Goal: Task Accomplishment & Management: Complete application form

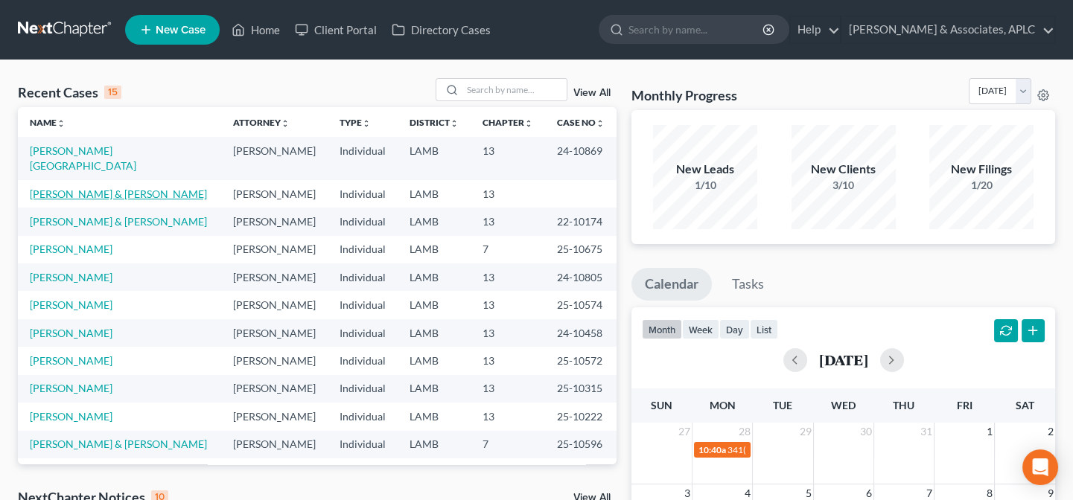
click at [79, 188] on link "[PERSON_NAME] & [PERSON_NAME]" at bounding box center [118, 194] width 177 height 13
select select "14"
select select "3"
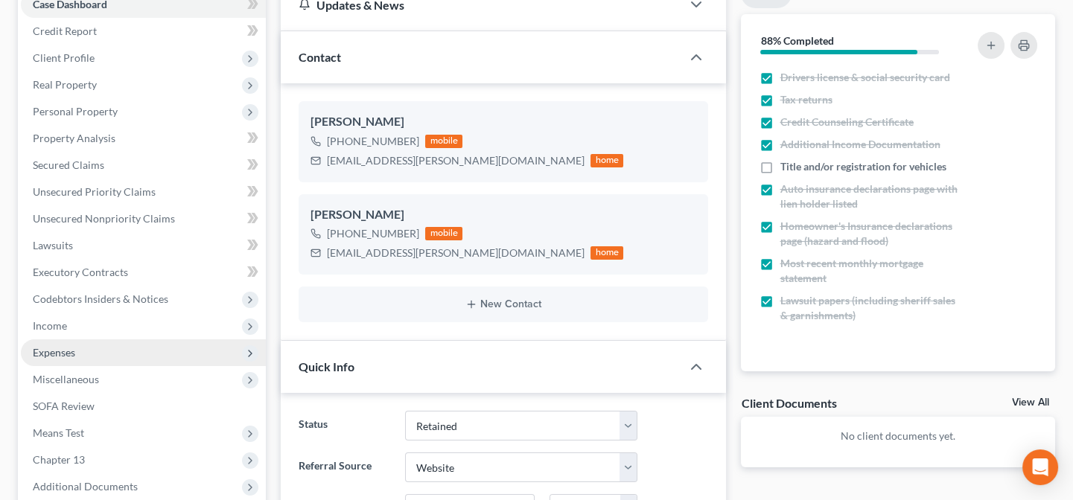
scroll to position [203, 0]
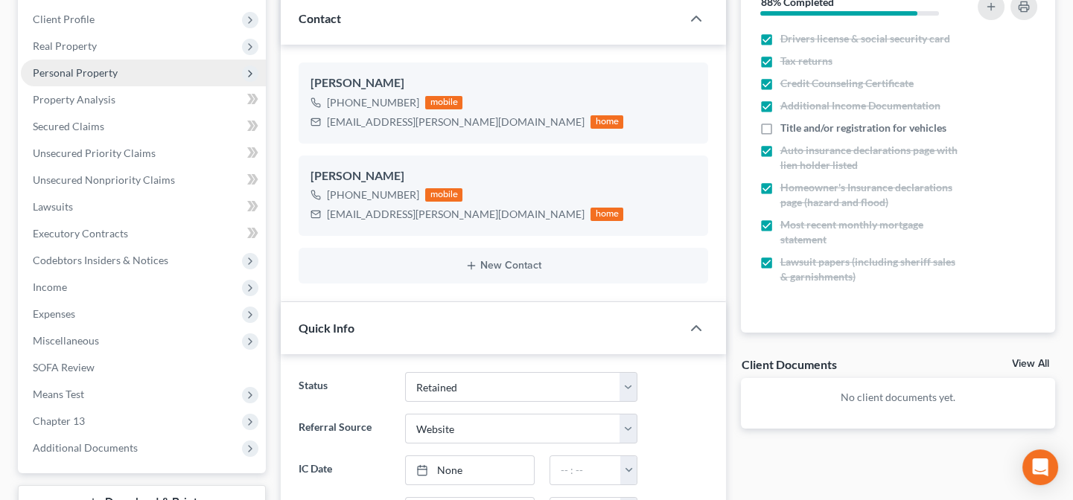
click at [74, 69] on span "Personal Property" at bounding box center [75, 72] width 85 height 13
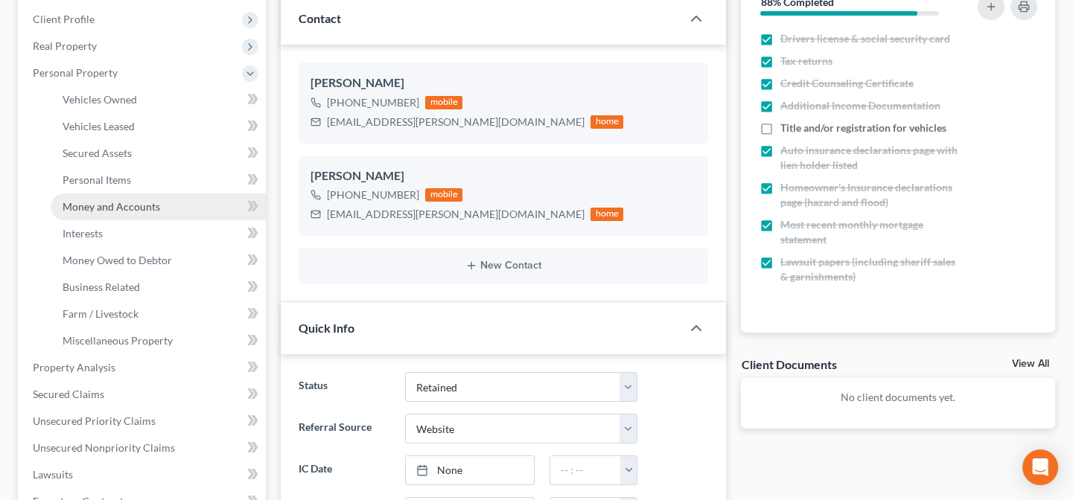
click at [95, 205] on span "Money and Accounts" at bounding box center [112, 206] width 98 height 13
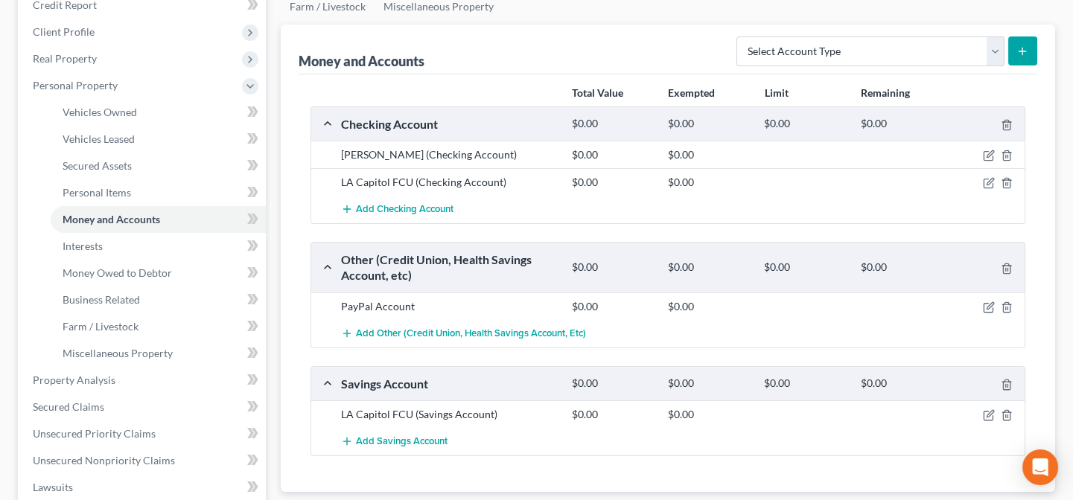
scroll to position [203, 0]
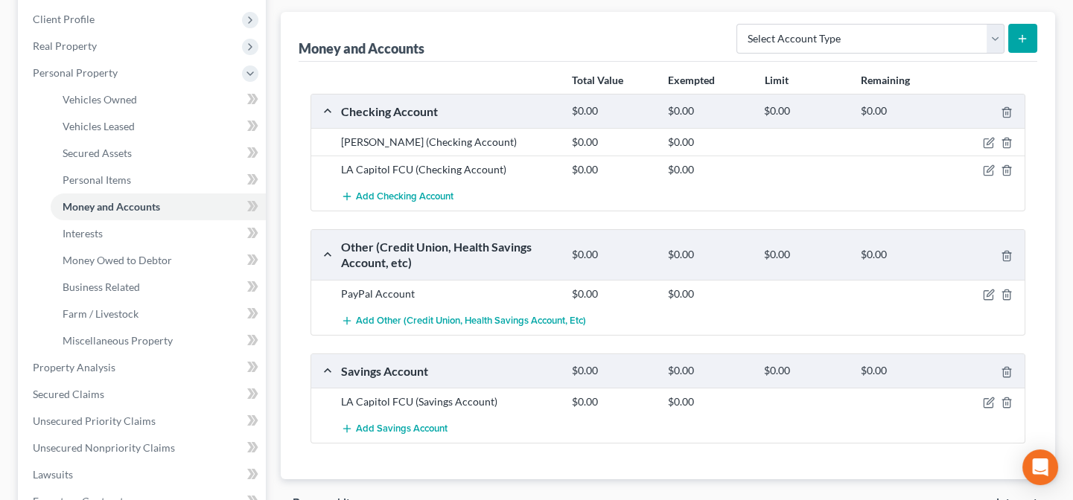
click at [989, 299] on div "PayPal Account $0.00 $0.00" at bounding box center [667, 294] width 713 height 28
click at [988, 295] on icon "button" at bounding box center [989, 295] width 12 height 12
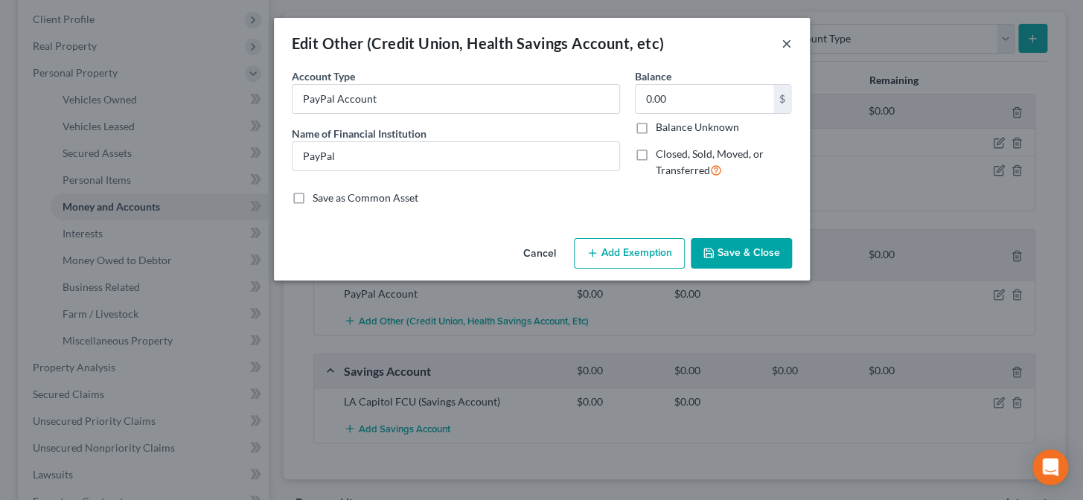
click at [785, 43] on button "×" at bounding box center [787, 43] width 10 height 18
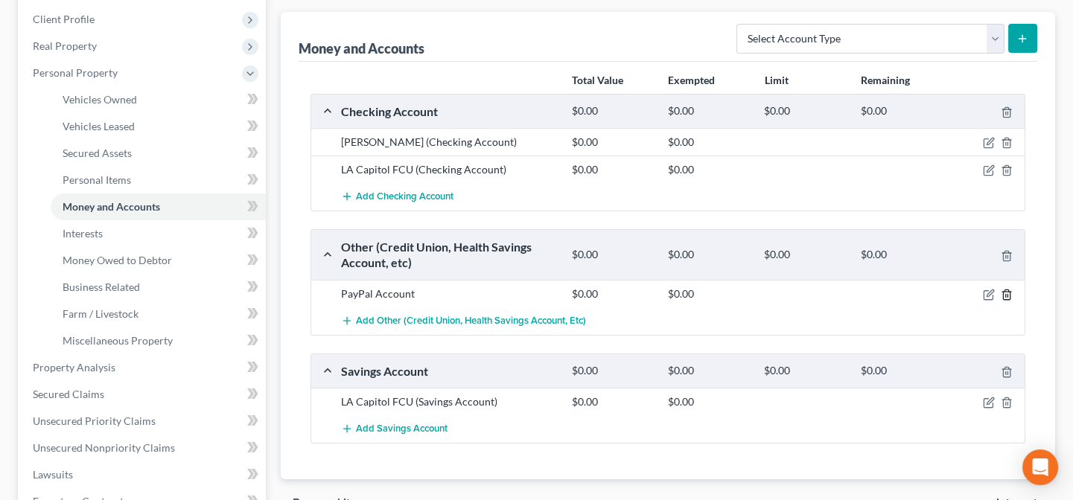
click at [1005, 291] on icon "button" at bounding box center [1007, 295] width 12 height 12
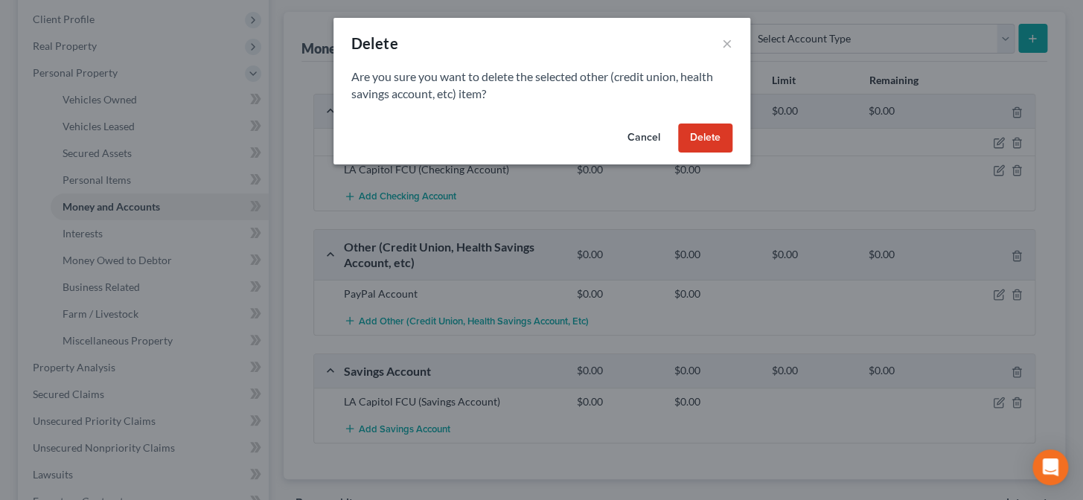
click at [714, 133] on button "Delete" at bounding box center [705, 139] width 54 height 30
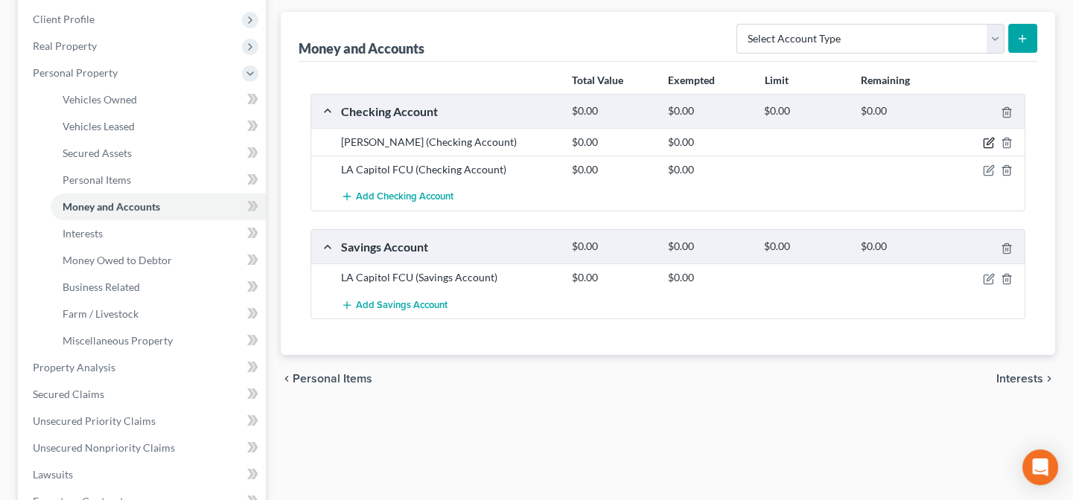
click at [986, 141] on icon "button" at bounding box center [989, 141] width 7 height 7
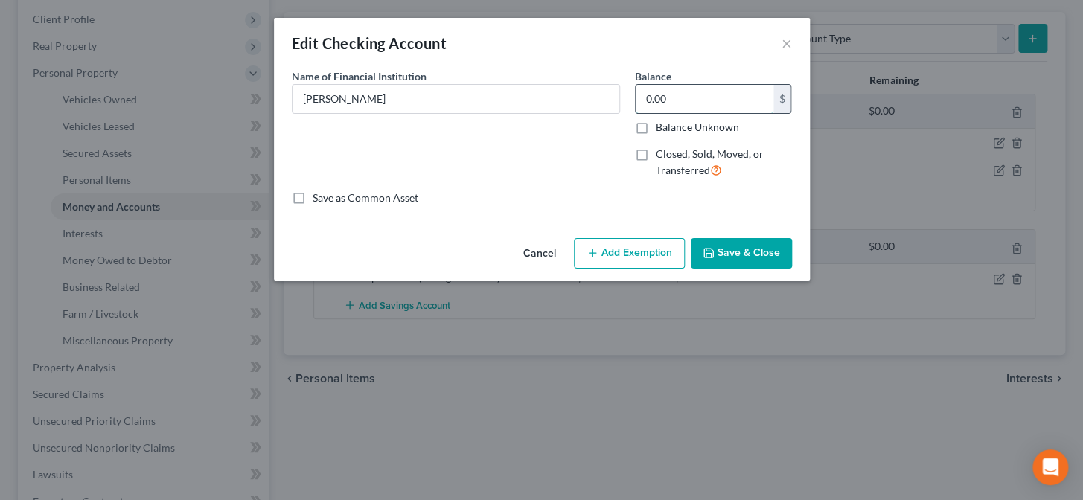
click at [680, 101] on input "0.00" at bounding box center [705, 99] width 138 height 28
type input "400.00"
click at [715, 249] on button "Save & Close" at bounding box center [741, 253] width 101 height 31
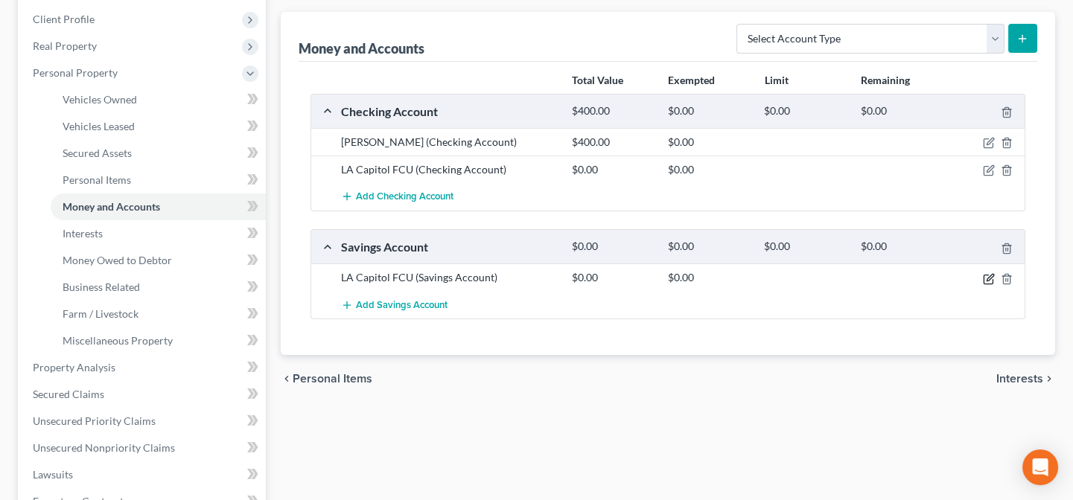
click at [992, 276] on icon "button" at bounding box center [989, 279] width 12 height 12
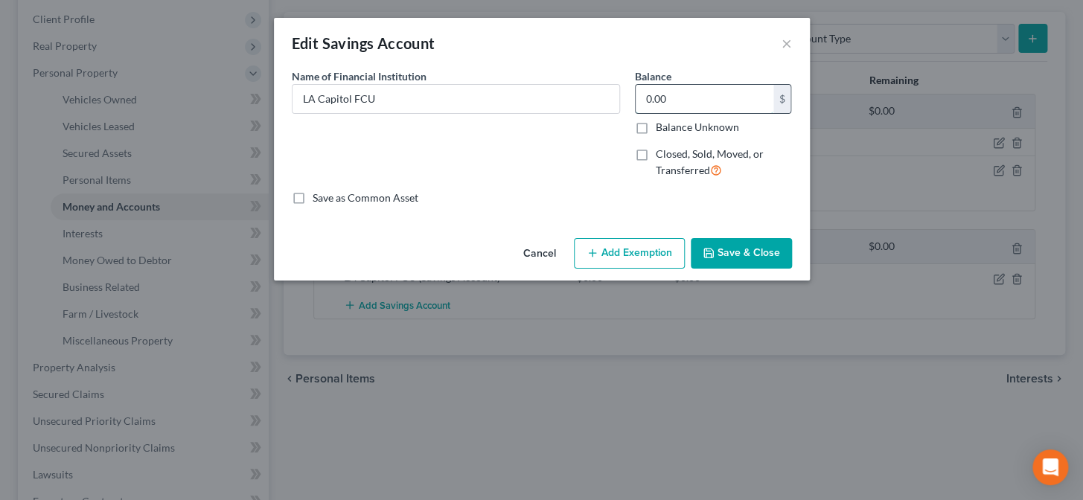
click at [680, 94] on input "0.00" at bounding box center [705, 99] width 138 height 28
type input "5.06"
click at [727, 263] on button "Save & Close" at bounding box center [741, 253] width 101 height 31
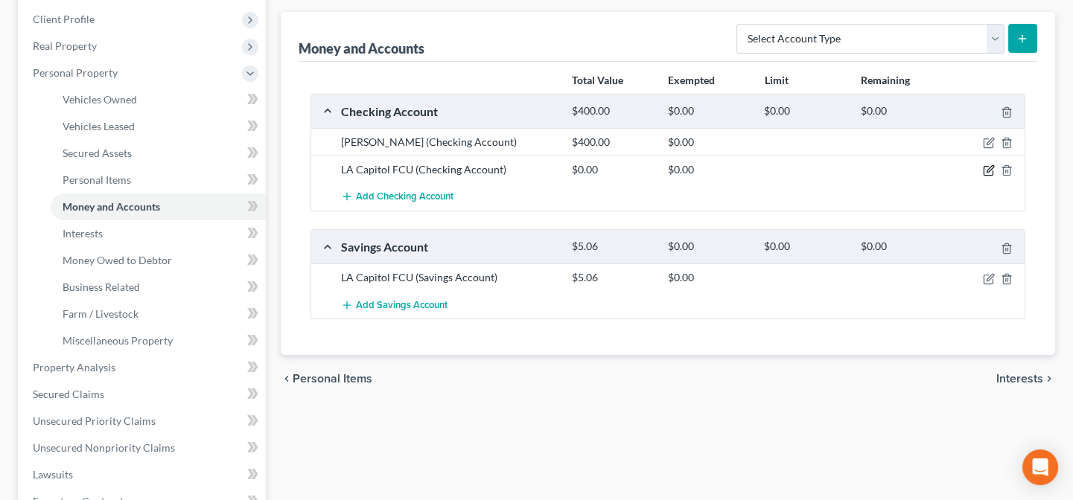
click at [990, 169] on icon "button" at bounding box center [989, 169] width 7 height 7
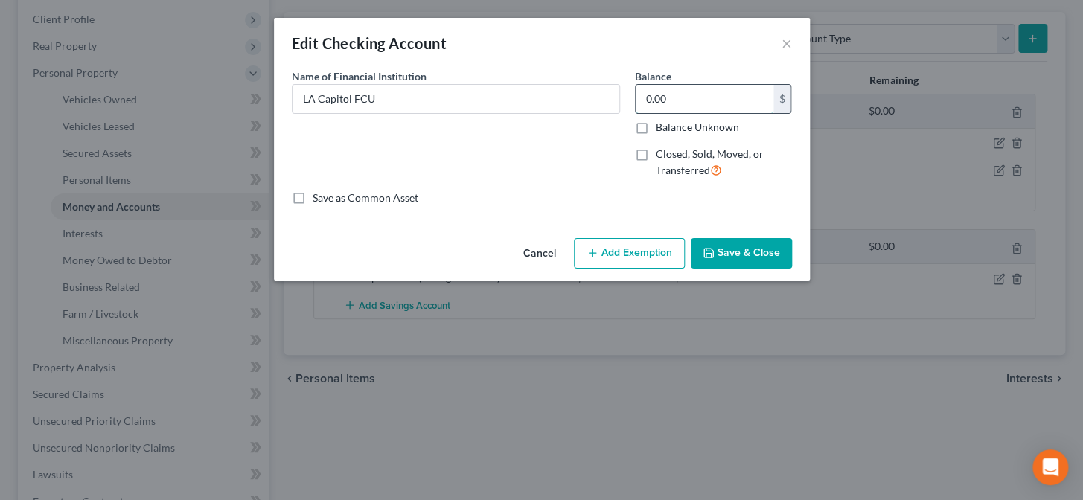
click at [729, 98] on input "0.00" at bounding box center [705, 99] width 138 height 28
type input "11.61"
click at [747, 252] on button "Save & Close" at bounding box center [741, 253] width 101 height 31
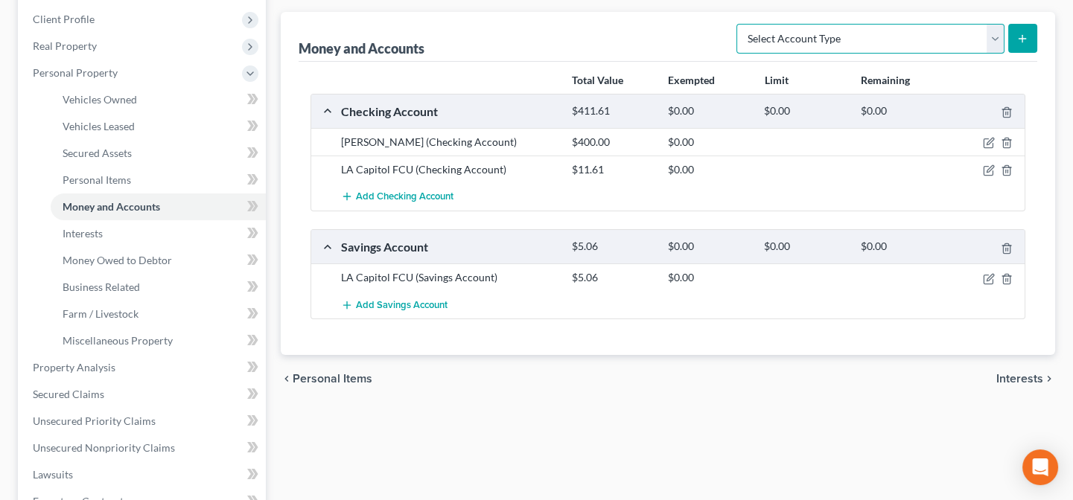
click at [777, 34] on select "Select Account Type Brokerage Cash on Hand Certificates of Deposit Checking Acc…" at bounding box center [870, 39] width 268 height 30
select select "cash_on_hand"
click at [740, 24] on select "Select Account Type Brokerage Cash on Hand Certificates of Deposit Checking Acc…" at bounding box center [870, 39] width 268 height 30
click at [1020, 41] on icon "submit" at bounding box center [1022, 39] width 12 height 12
click at [1026, 39] on line "submit" at bounding box center [1022, 39] width 7 height 0
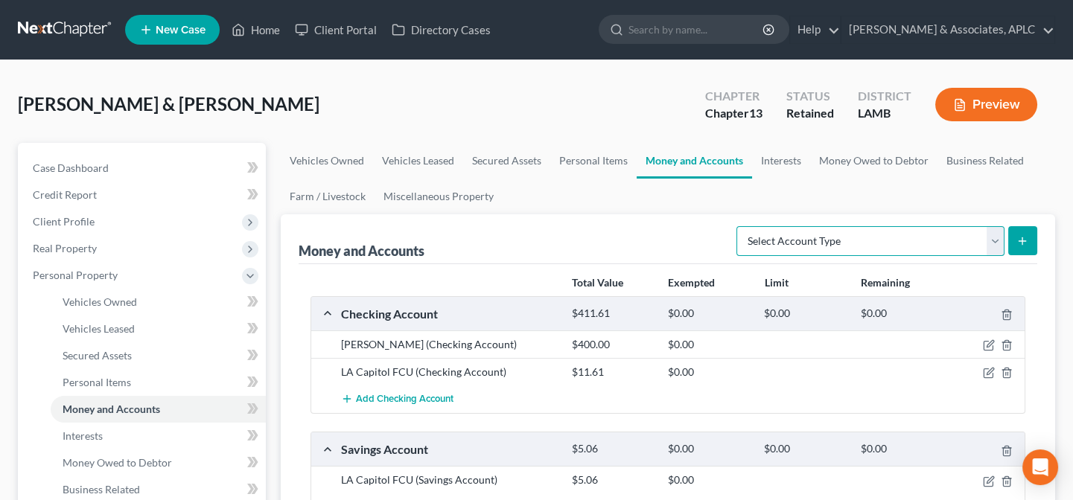
click at [846, 242] on select "Select Account Type Brokerage Cash on Hand Certificates of Deposit Checking Acc…" at bounding box center [870, 241] width 268 height 30
select select "cash_on_hand"
click at [740, 226] on select "Select Account Type Brokerage Cash on Hand Certificates of Deposit Checking Acc…" at bounding box center [870, 241] width 268 height 30
click at [1027, 243] on icon "submit" at bounding box center [1022, 241] width 12 height 12
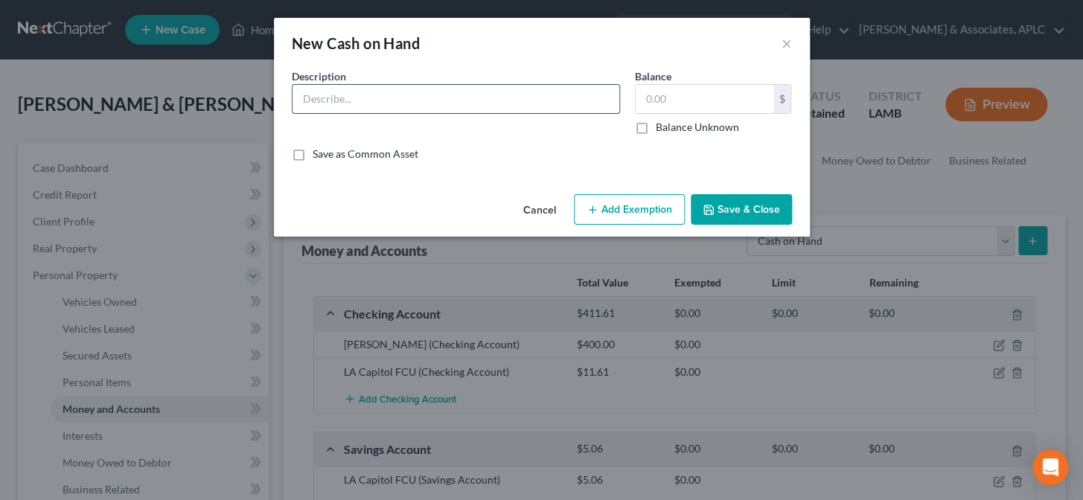
click at [451, 97] on input "text" at bounding box center [456, 99] width 327 height 28
type input "Cash on Hand"
click at [651, 101] on input "text" at bounding box center [705, 99] width 138 height 28
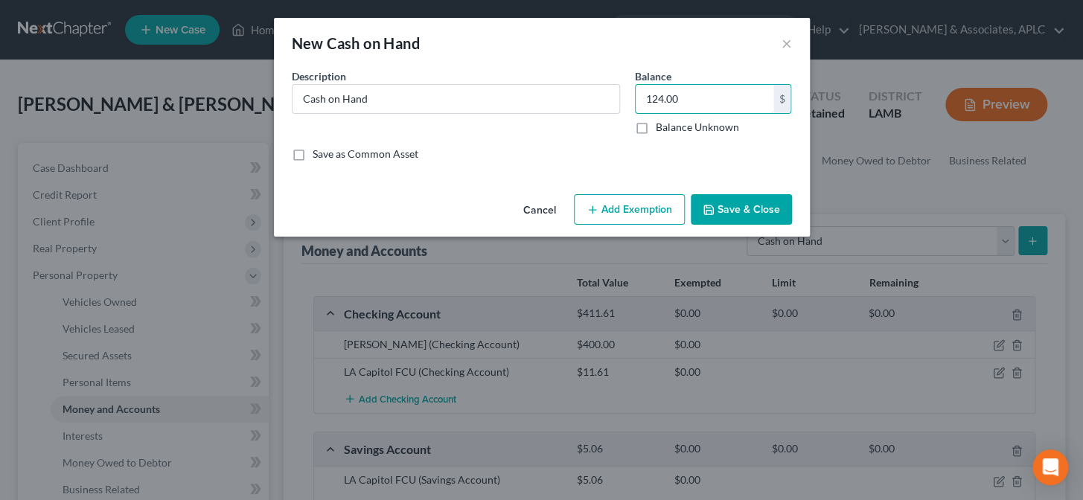
type input "124.00"
click at [788, 215] on button "Save & Close" at bounding box center [741, 209] width 101 height 31
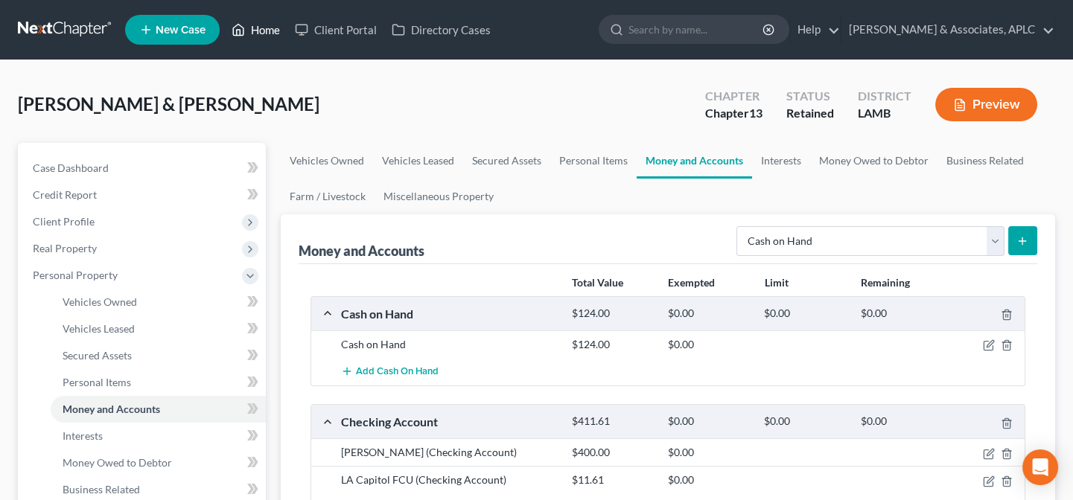
click at [265, 28] on link "Home" at bounding box center [255, 29] width 63 height 27
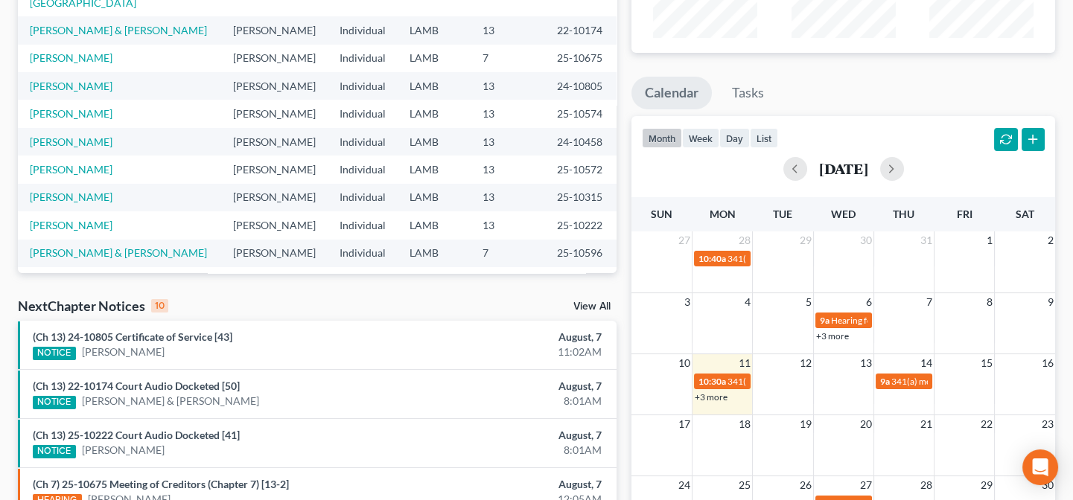
scroll to position [203, 0]
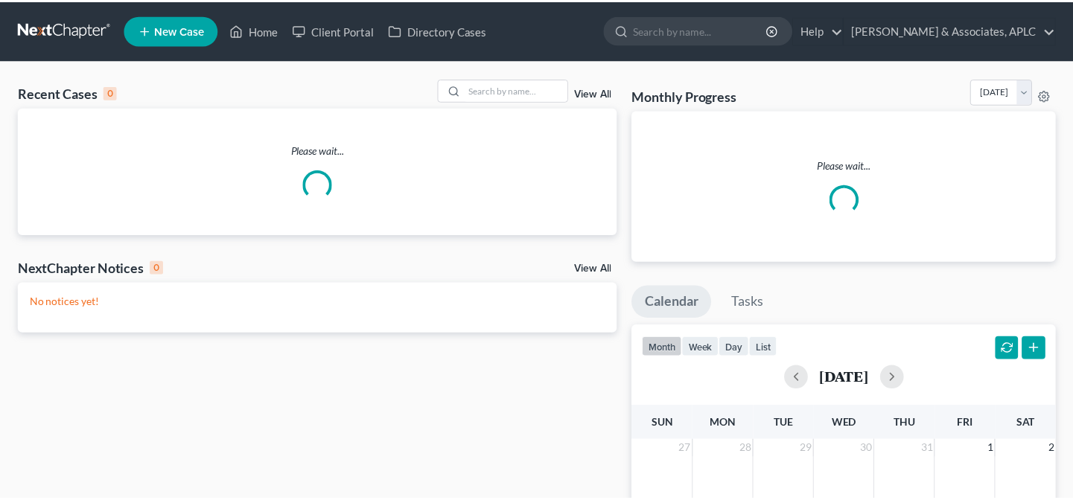
scroll to position [203, 0]
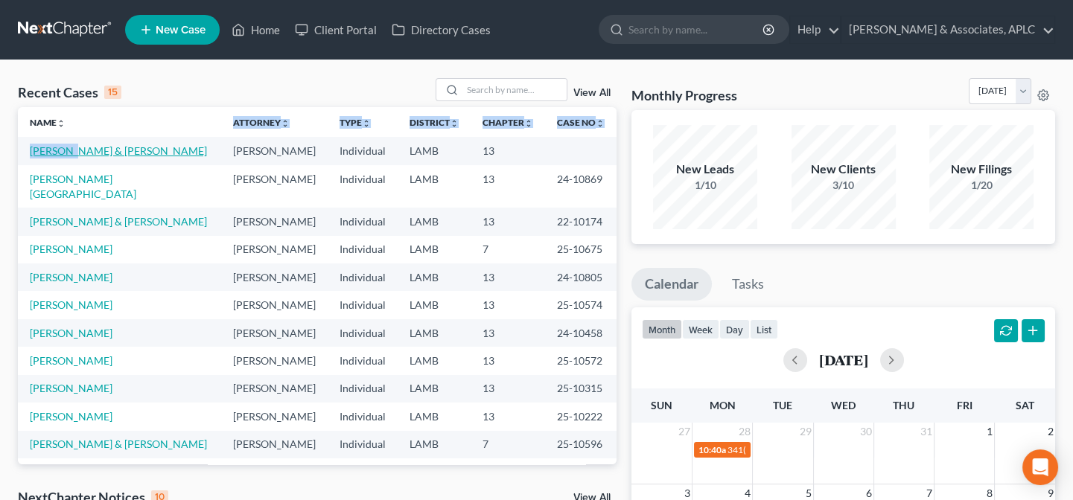
drag, startPoint x: 67, startPoint y: 134, endPoint x: 68, endPoint y: 146, distance: 11.9
click at [68, 144] on table "Name unfold_more expand_more expand_less Attorney unfold_more expand_more expan…" at bounding box center [317, 338] width 599 height 462
click at [68, 147] on link "[PERSON_NAME] & [PERSON_NAME]" at bounding box center [118, 150] width 177 height 13
select select "14"
select select "3"
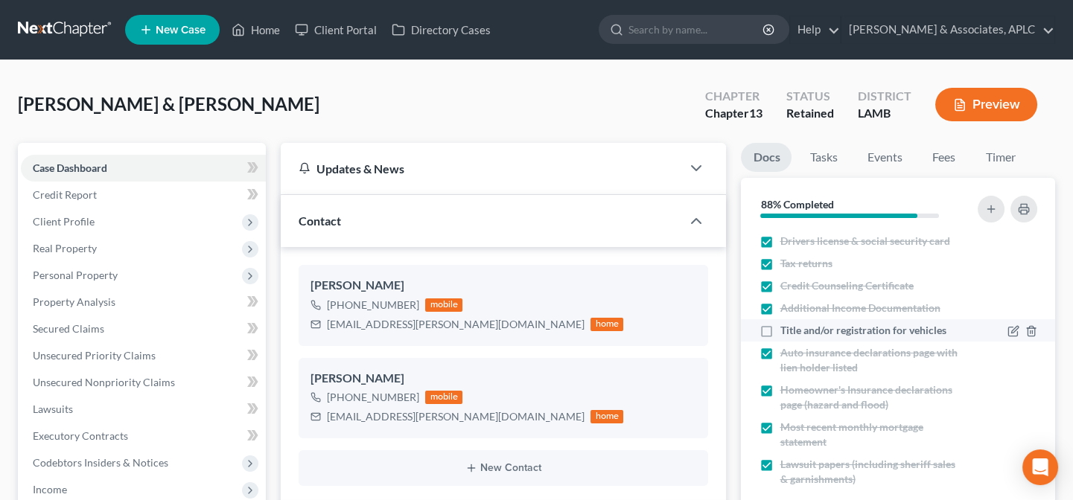
click at [779, 331] on label "Title and/or registration for vehicles" at bounding box center [862, 330] width 166 height 15
click at [785, 331] on input "Title and/or registration for vehicles" at bounding box center [790, 328] width 10 height 10
checkbox input "true"
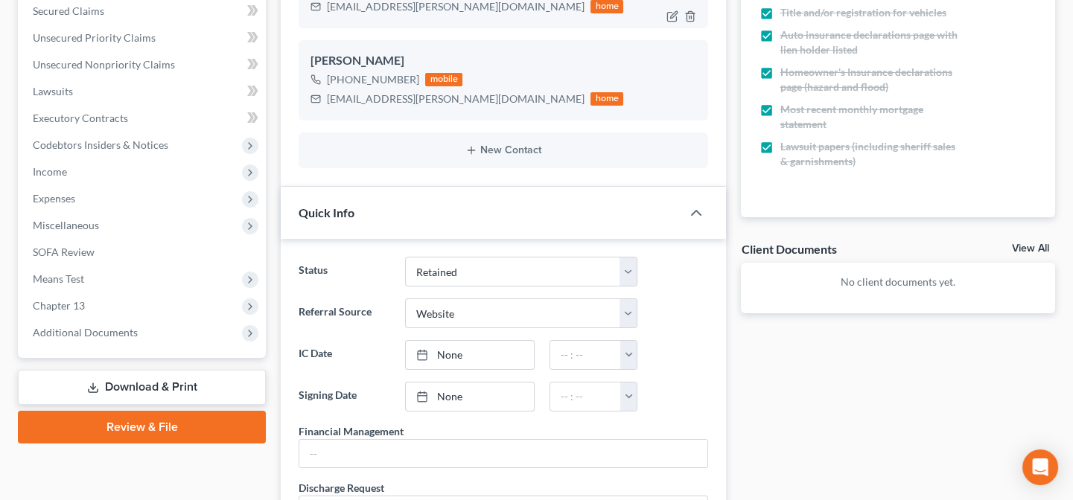
scroll to position [406, 0]
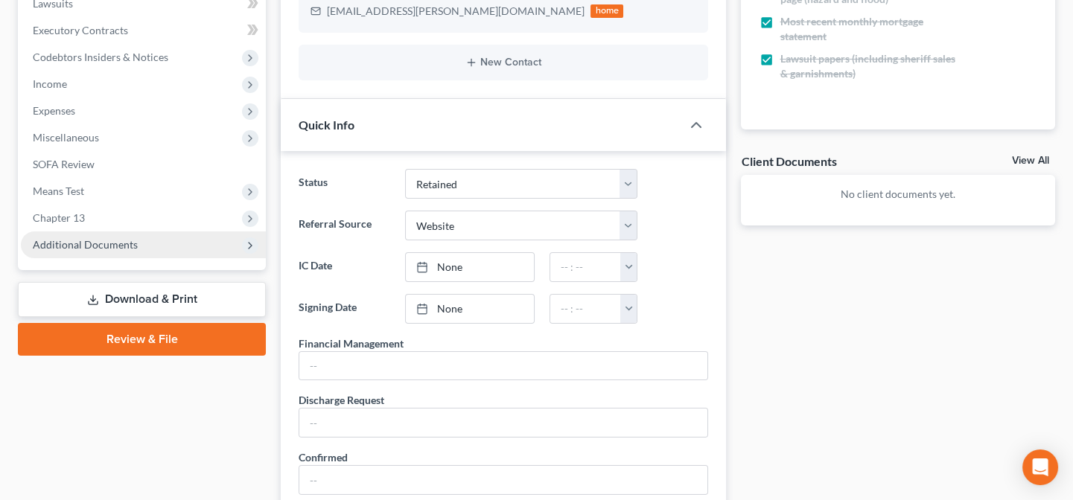
click at [113, 250] on span "Additional Documents" at bounding box center [143, 245] width 245 height 27
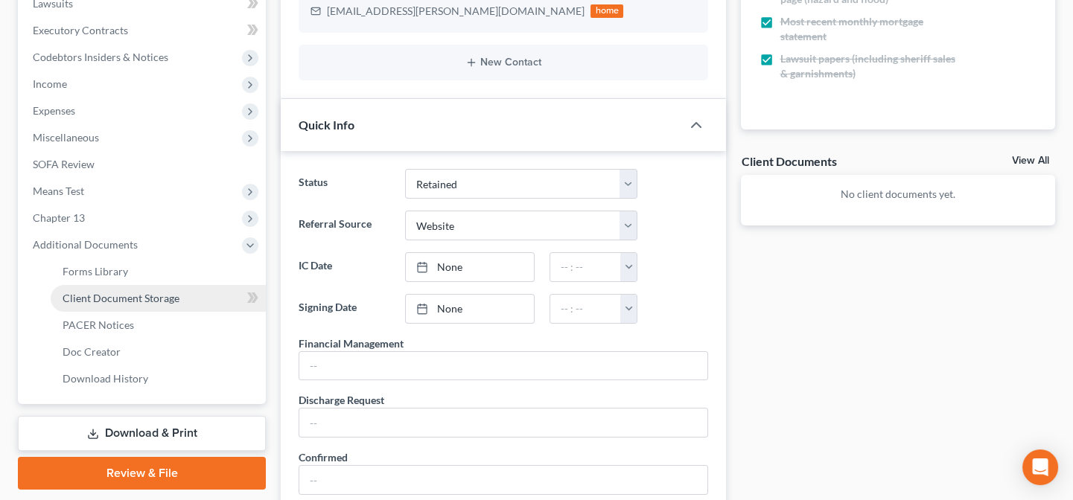
click at [121, 295] on span "Client Document Storage" at bounding box center [121, 298] width 117 height 13
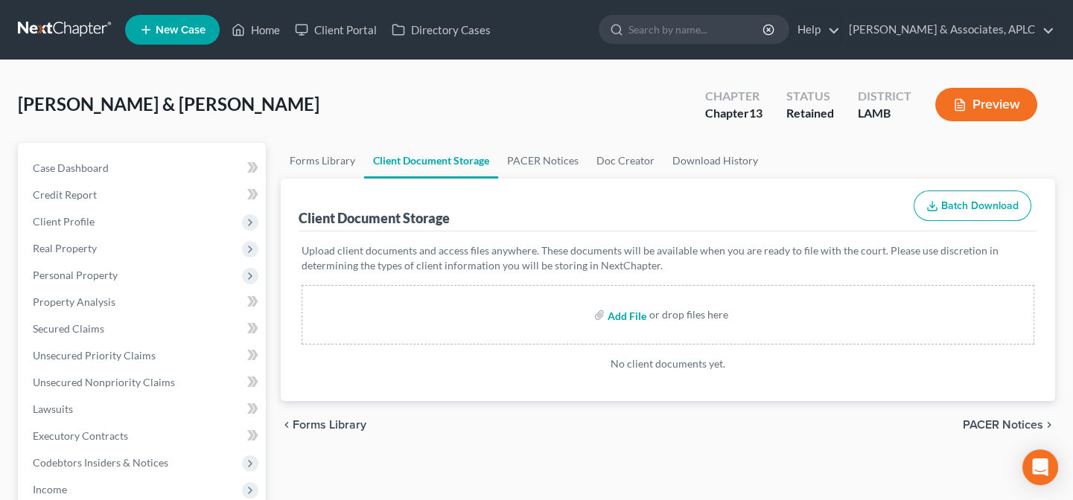
click at [637, 319] on input "file" at bounding box center [626, 315] width 36 height 27
type input "C:\fakepath\CCC.pdf"
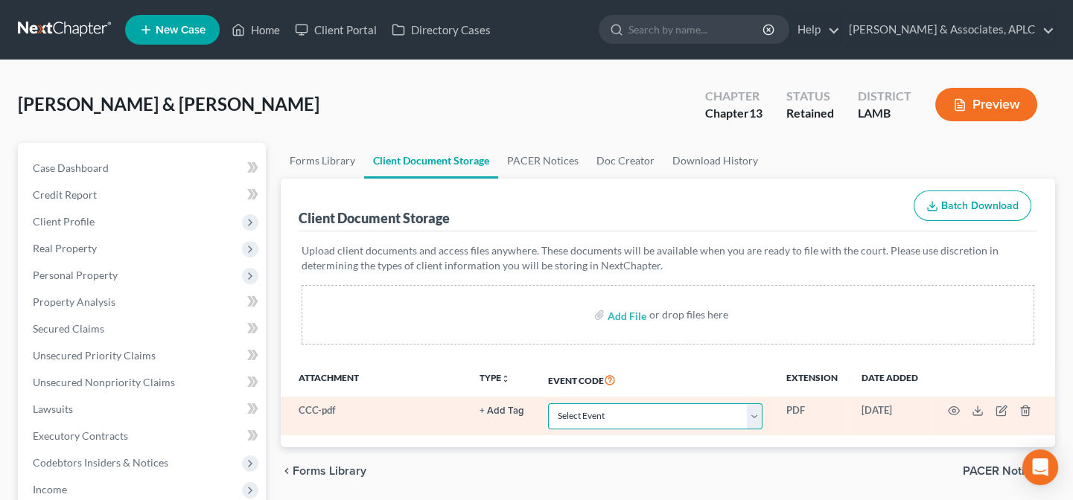
click at [625, 410] on select "Select Event 20 Largest Unsecured Creditors Amended List of Creditors Amended L…" at bounding box center [655, 417] width 214 height 26
select select "13"
click at [548, 404] on select "Select Event 20 Largest Unsecured Creditors Amended List of Creditors Amended L…" at bounding box center [655, 417] width 214 height 26
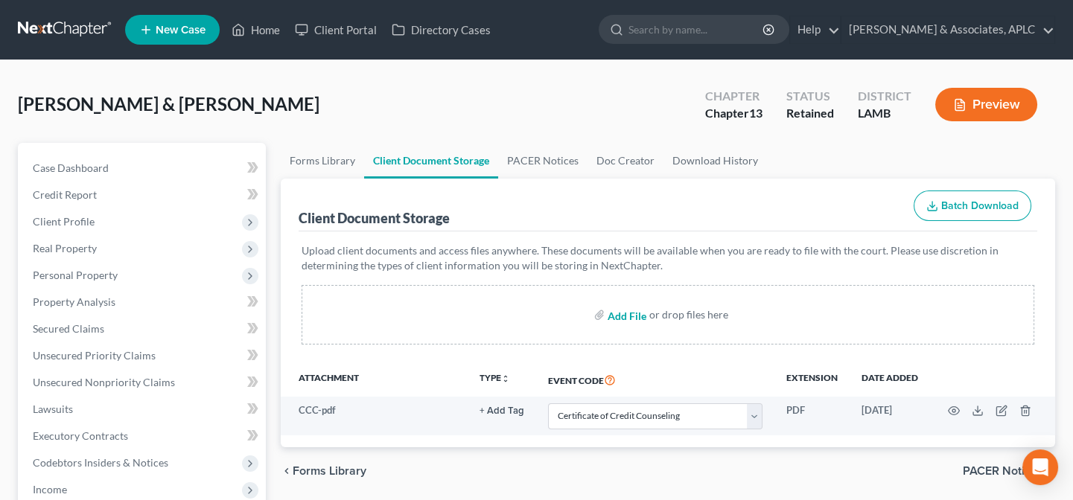
click at [630, 313] on input "file" at bounding box center [626, 315] width 36 height 27
type input "C:\fakepath\Paystubs.pdf"
select select "13"
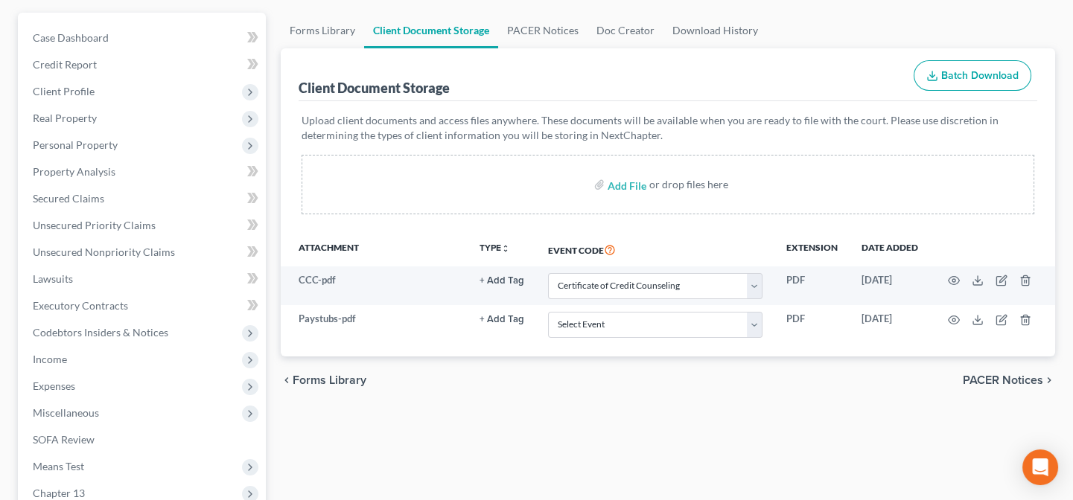
scroll to position [135, 0]
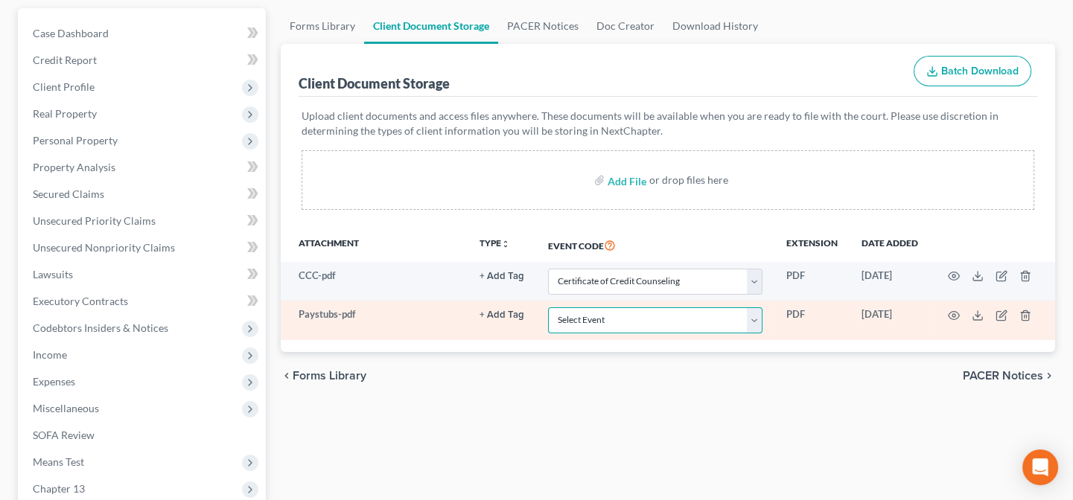
click at [601, 324] on select "Select Event 20 Largest Unsecured Creditors Amended List of Creditors Amended L…" at bounding box center [655, 320] width 214 height 26
select select "39"
click at [548, 307] on select "Select Event 20 Largest Unsecured Creditors Amended List of Creditors Amended L…" at bounding box center [655, 320] width 214 height 26
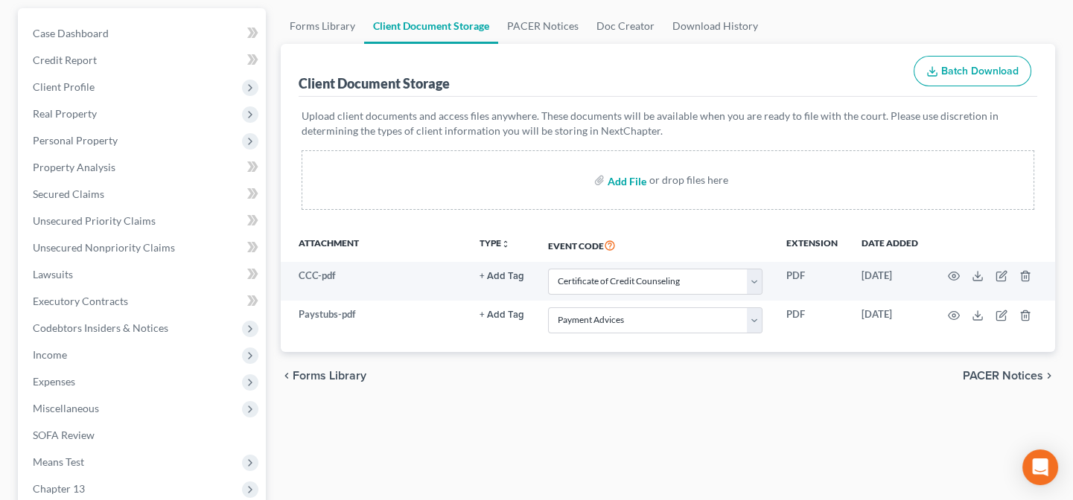
click at [625, 185] on input "file" at bounding box center [626, 180] width 36 height 27
type input "C:\fakepath\Local Form I-Mailing Verification.pdf"
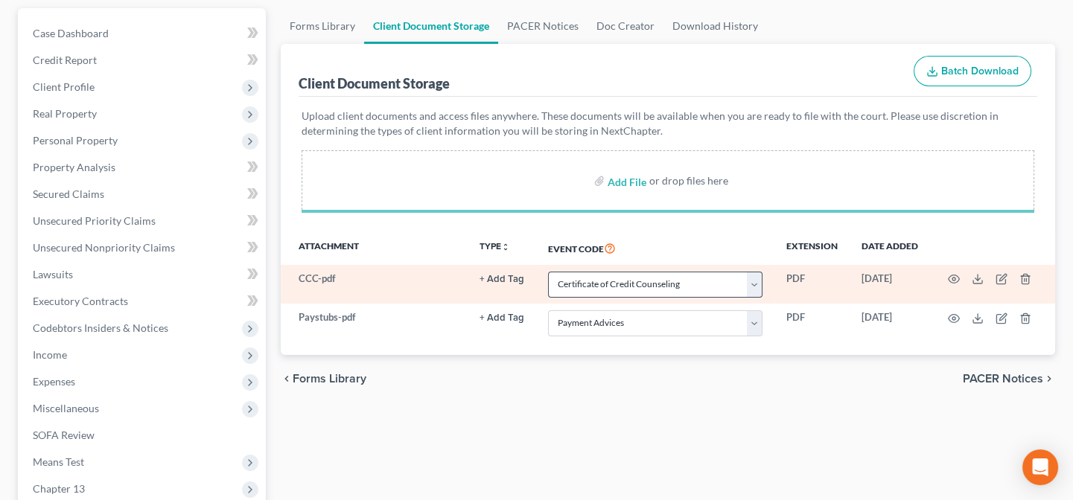
select select "13"
select select "39"
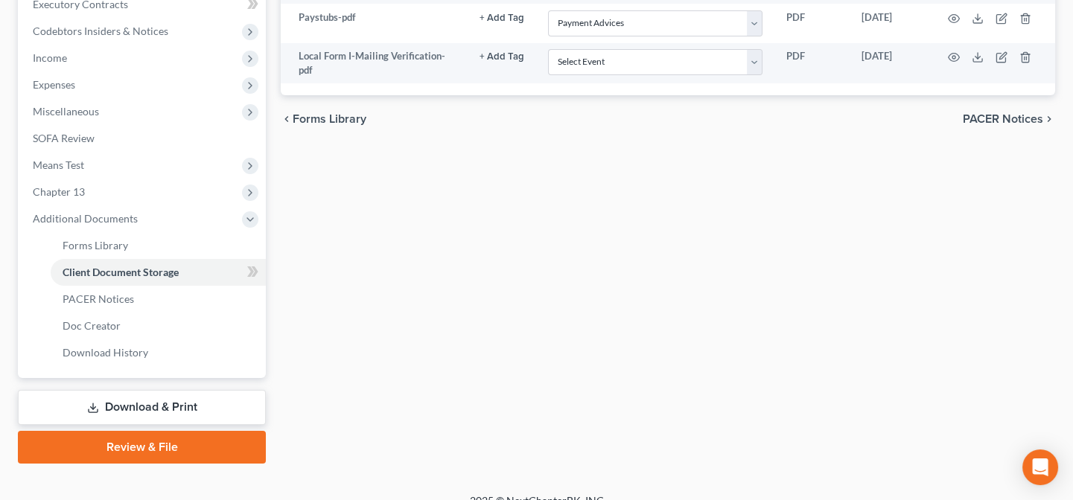
scroll to position [450, 0]
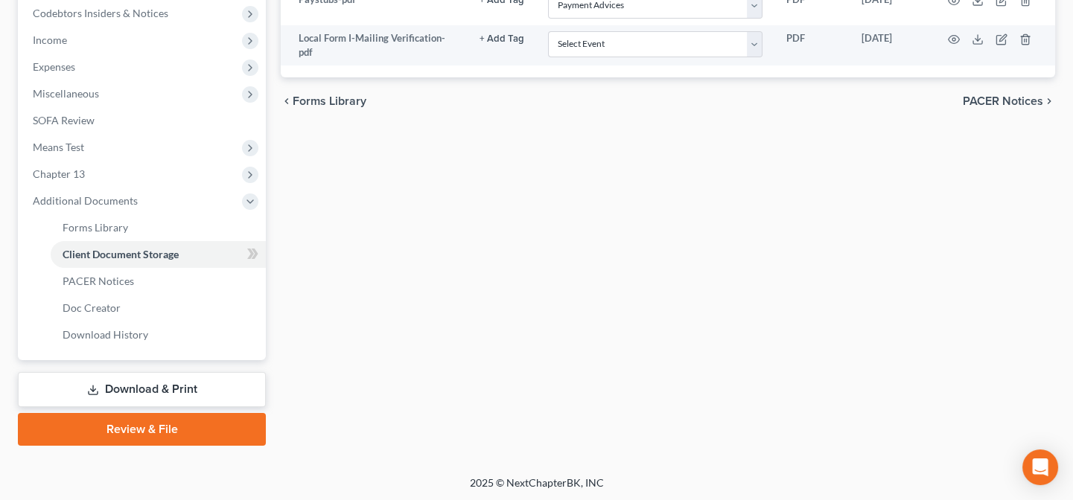
click at [133, 424] on link "Review & File" at bounding box center [142, 429] width 248 height 33
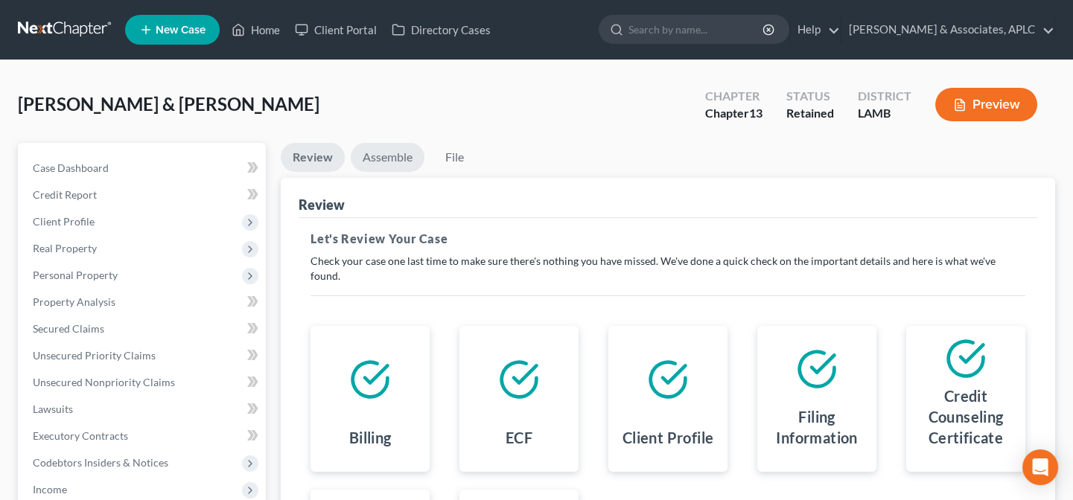
click at [392, 154] on link "Assemble" at bounding box center [388, 157] width 74 height 29
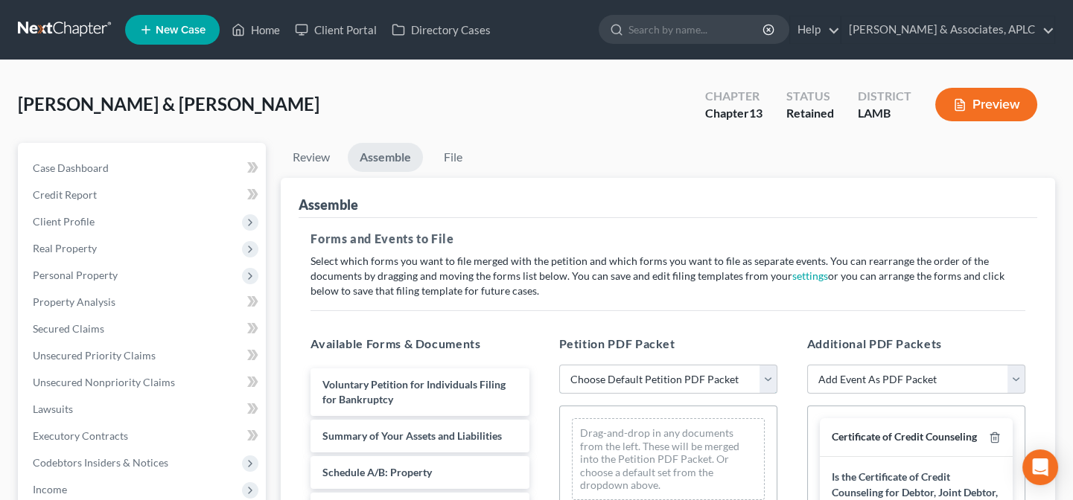
click at [596, 377] on select "Choose Default Petition PDF Packet Emergency Filing (Voluntary Petition and Cre…" at bounding box center [668, 380] width 218 height 30
select select "1"
click at [559, 365] on select "Choose Default Petition PDF Packet Emergency Filing (Voluntary Petition and Cre…" at bounding box center [668, 380] width 218 height 30
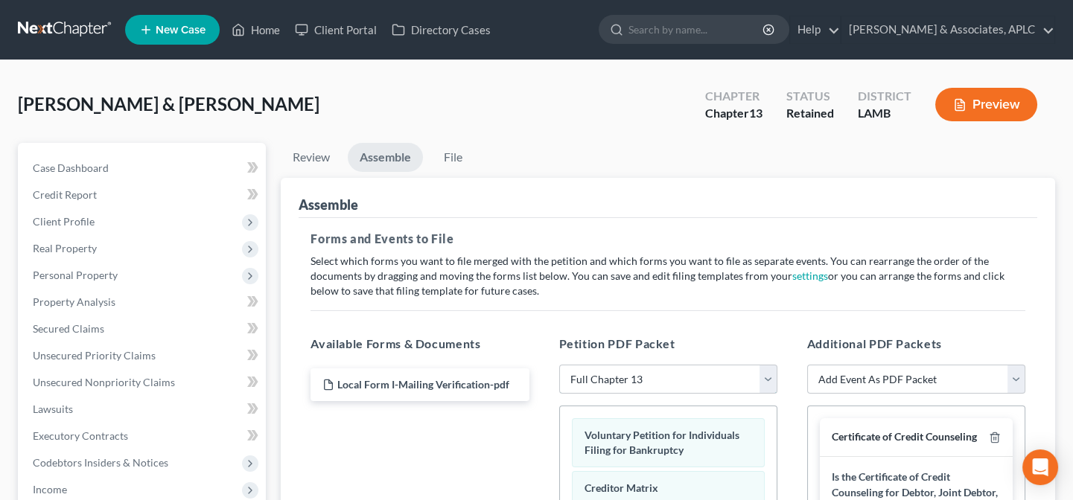
scroll to position [135, 0]
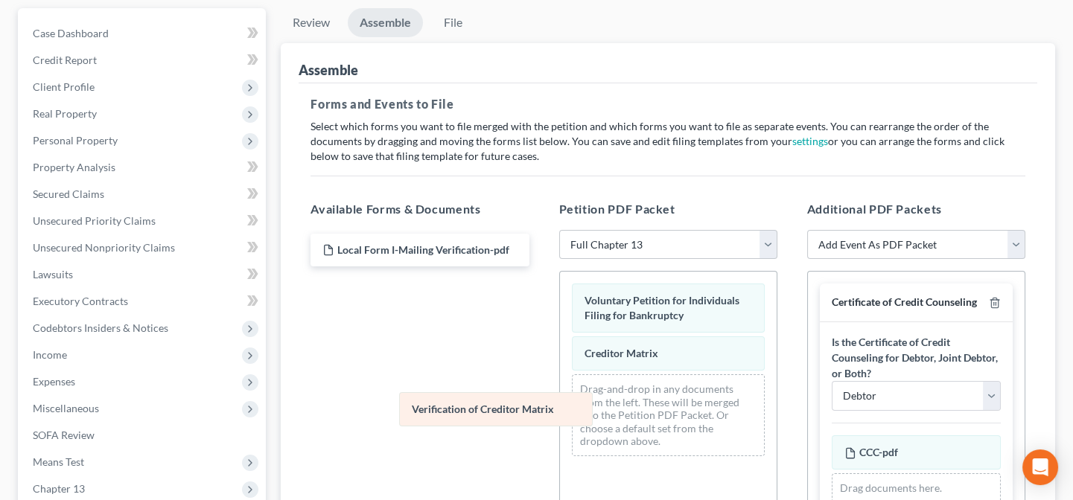
drag, startPoint x: 629, startPoint y: 395, endPoint x: 457, endPoint y: 415, distance: 173.1
click at [560, 415] on div "Verification of Creditor Matrix Voluntary Petition for Individuals Filing for B…" at bounding box center [668, 370] width 217 height 197
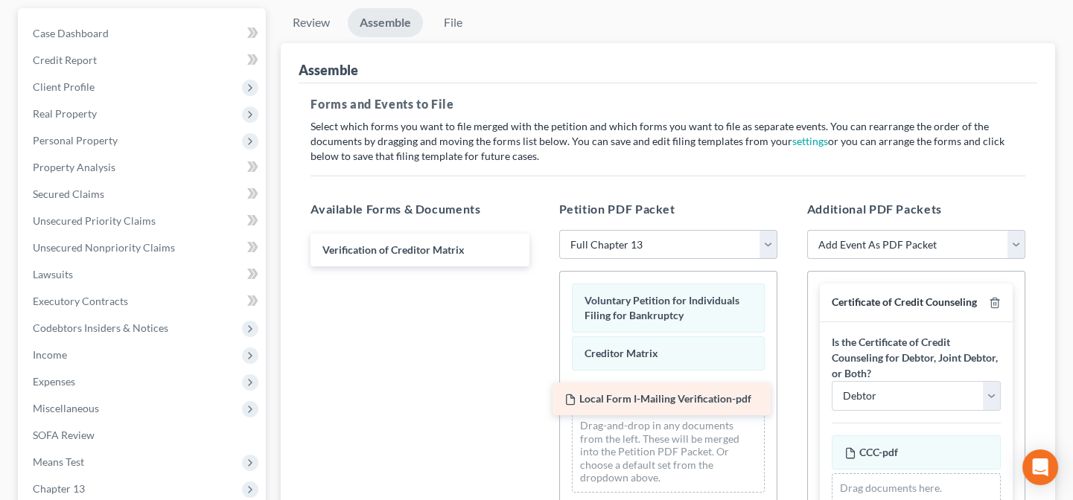
drag, startPoint x: 399, startPoint y: 252, endPoint x: 641, endPoint y: 403, distance: 285.3
click at [541, 267] on div "Local Form I-Mailing Verification-pdf Local Form I-Mailing Verification-pdf Ver…" at bounding box center [420, 250] width 242 height 33
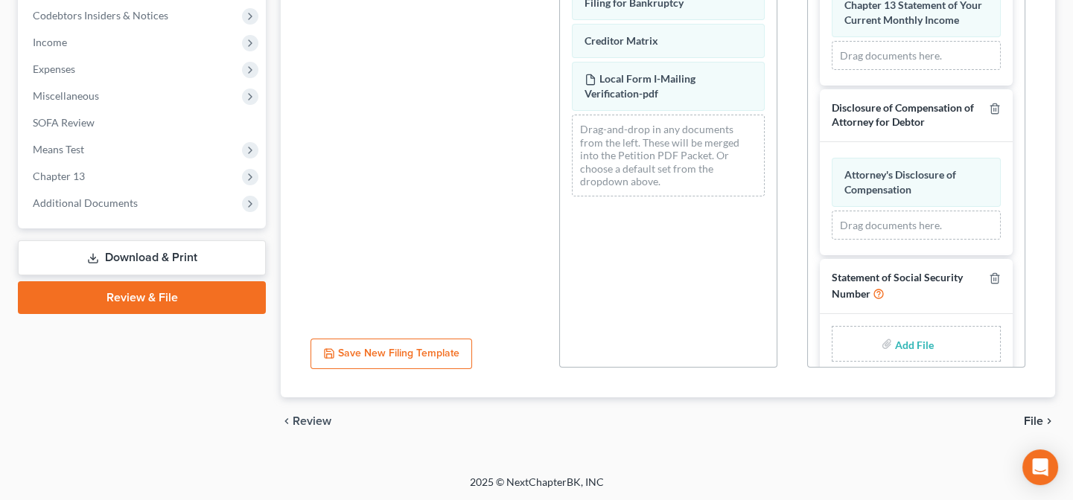
scroll to position [1718, 0]
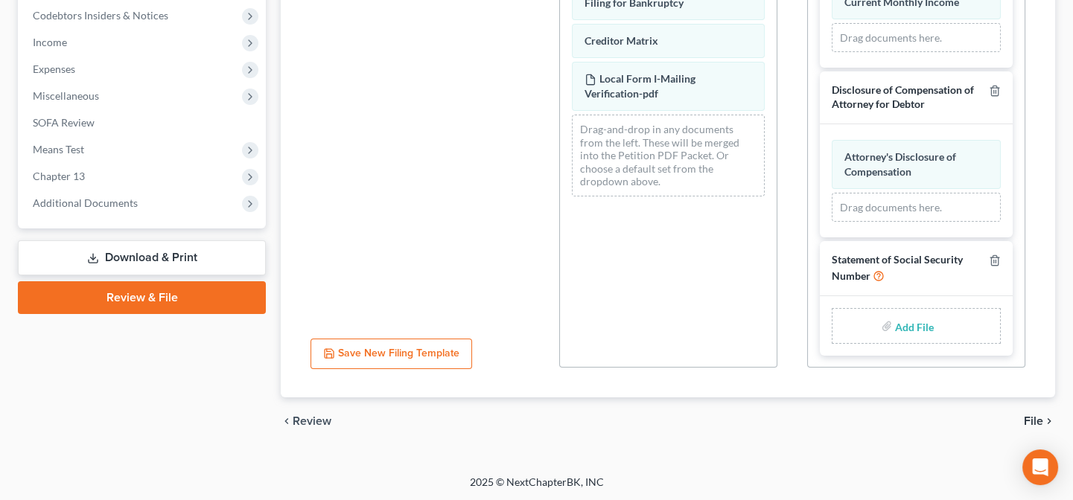
click at [896, 328] on input "file" at bounding box center [913, 326] width 36 height 27
type input "C:\fakepath\Statement About Social Security Numbers.pdf"
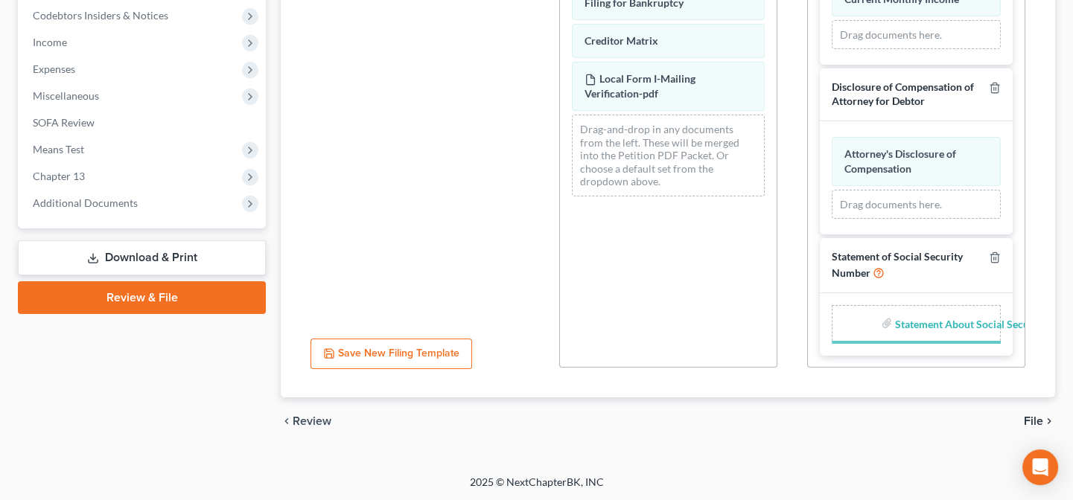
scroll to position [1712, 0]
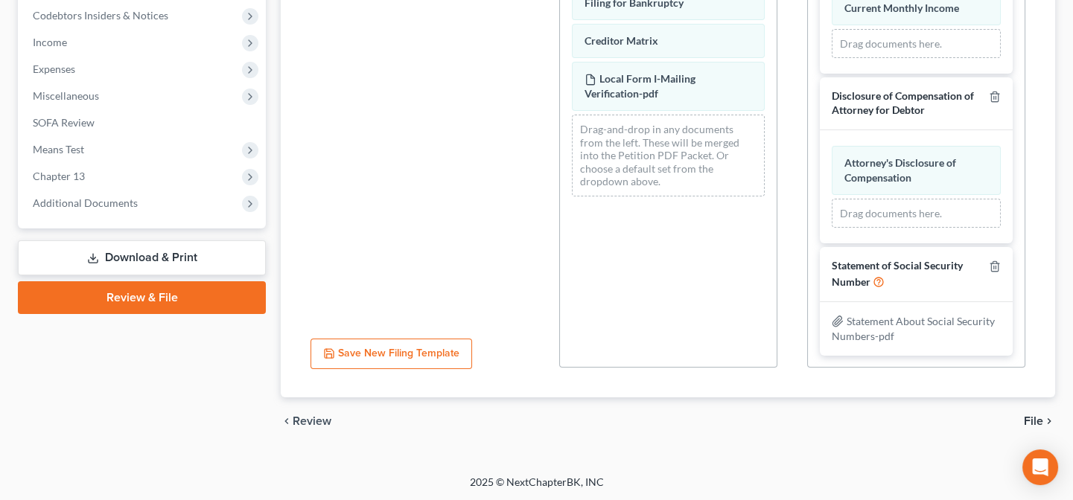
click at [1027, 424] on span "File" at bounding box center [1033, 421] width 19 height 12
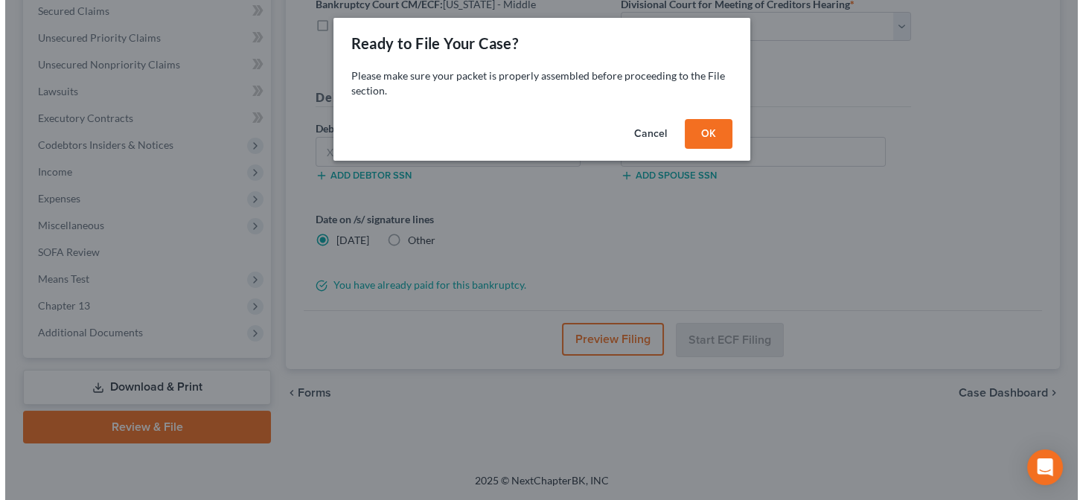
scroll to position [316, 0]
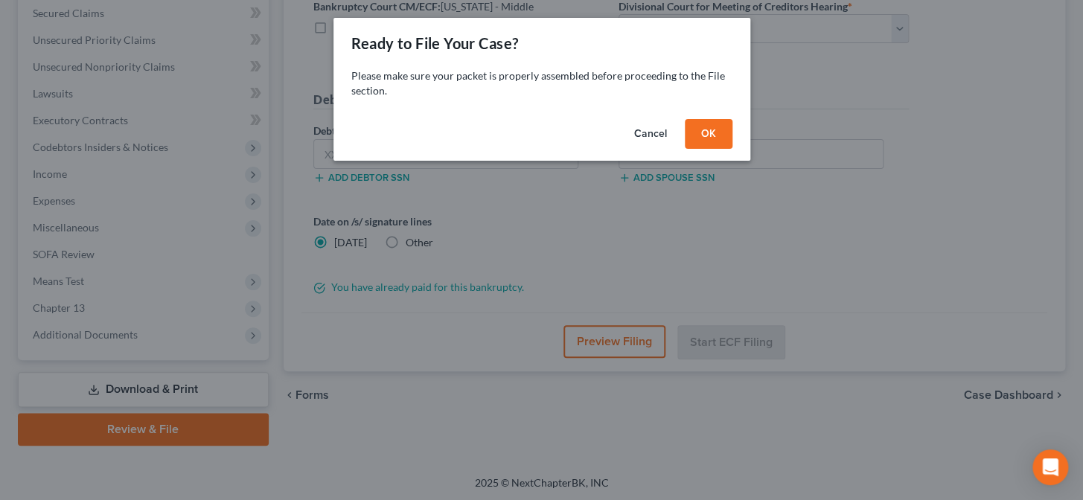
click at [713, 125] on button "OK" at bounding box center [709, 134] width 48 height 30
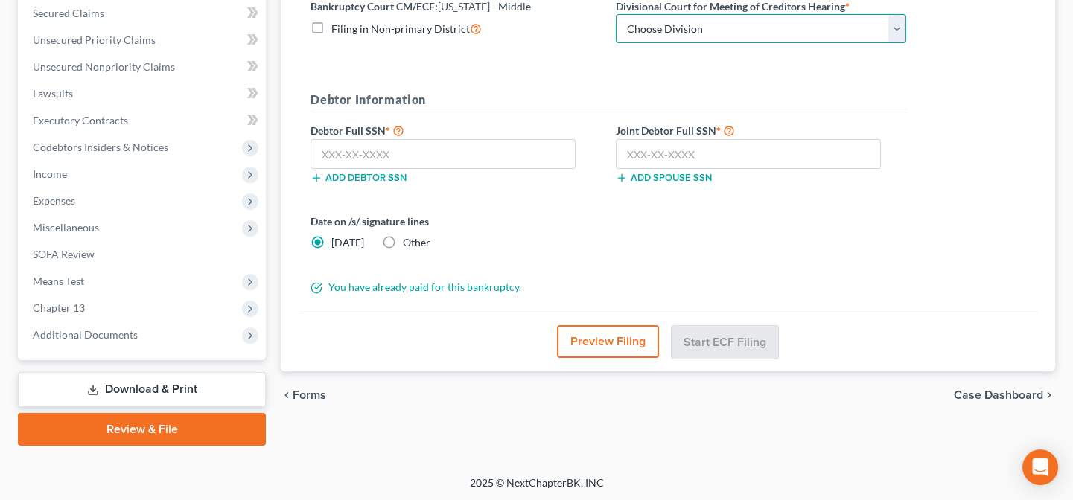
click at [723, 29] on select "Choose Division Baton Rouge" at bounding box center [761, 29] width 290 height 30
select select "0"
click at [616, 14] on select "Choose Division Baton Rouge" at bounding box center [761, 29] width 290 height 30
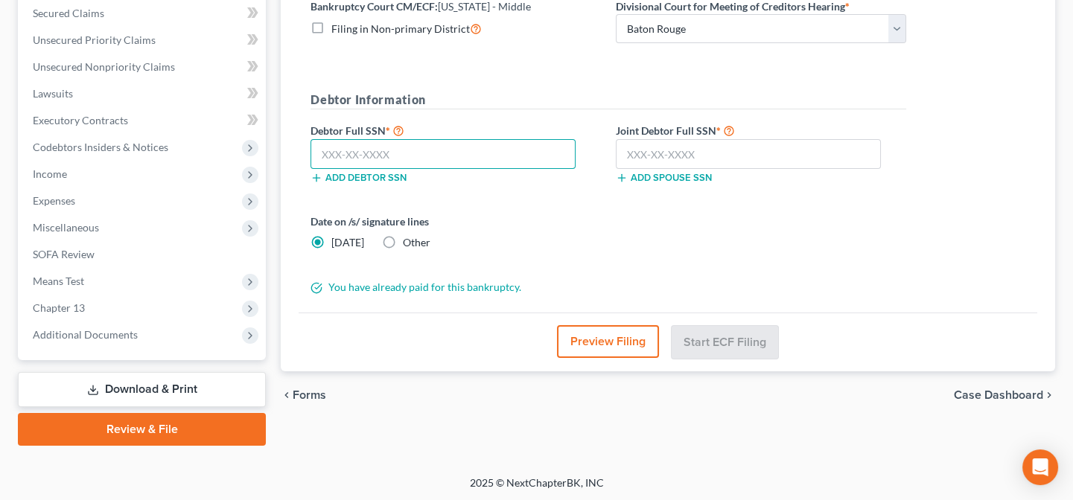
click at [517, 150] on input "text" at bounding box center [442, 154] width 265 height 30
type input "434-88-2834"
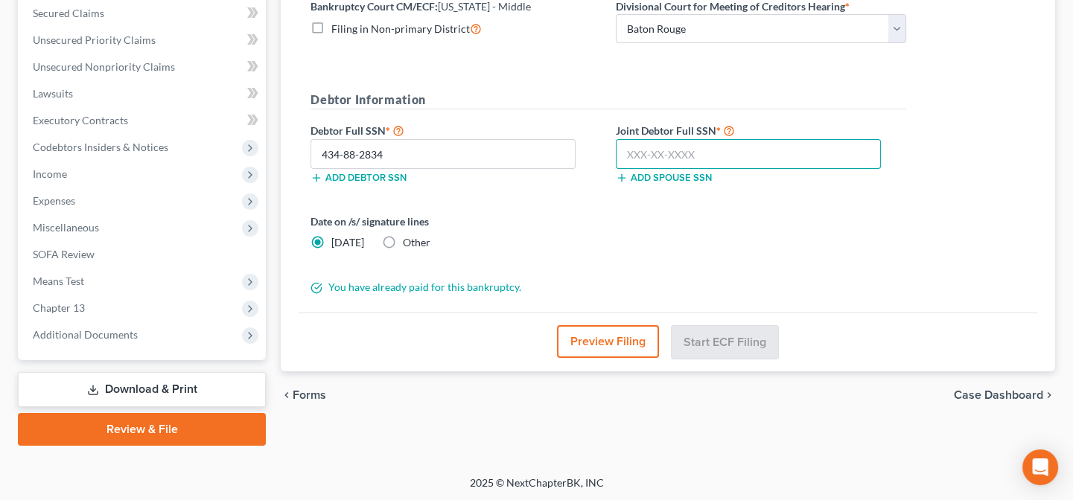
click at [747, 153] on input "text" at bounding box center [748, 154] width 265 height 30
type input "437-23-2757"
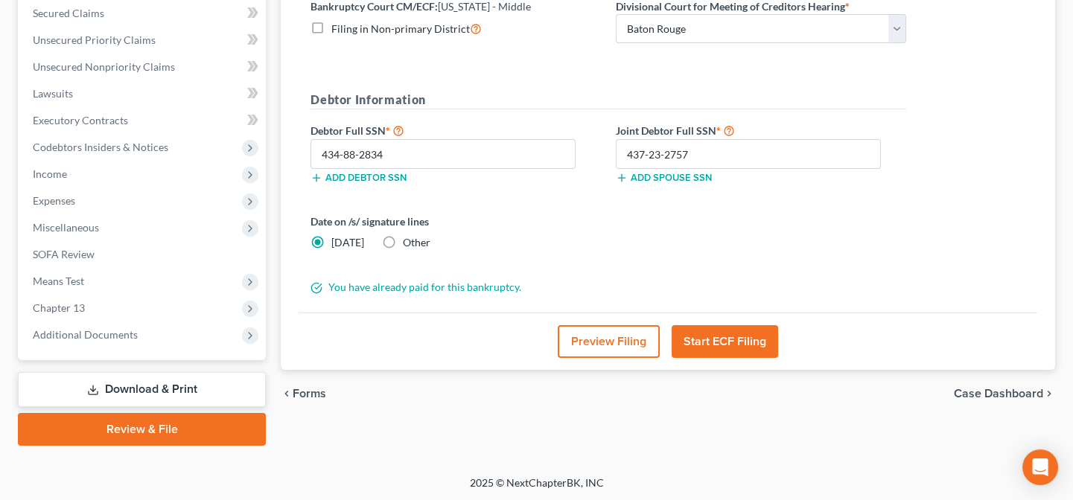
click at [727, 334] on button "Start ECF Filing" at bounding box center [725, 341] width 106 height 33
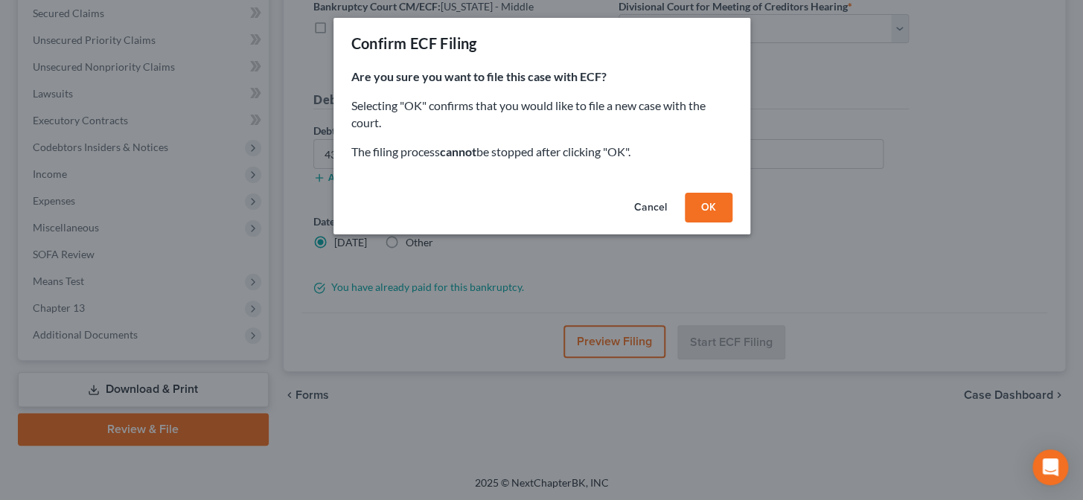
click at [712, 215] on button "OK" at bounding box center [709, 208] width 48 height 30
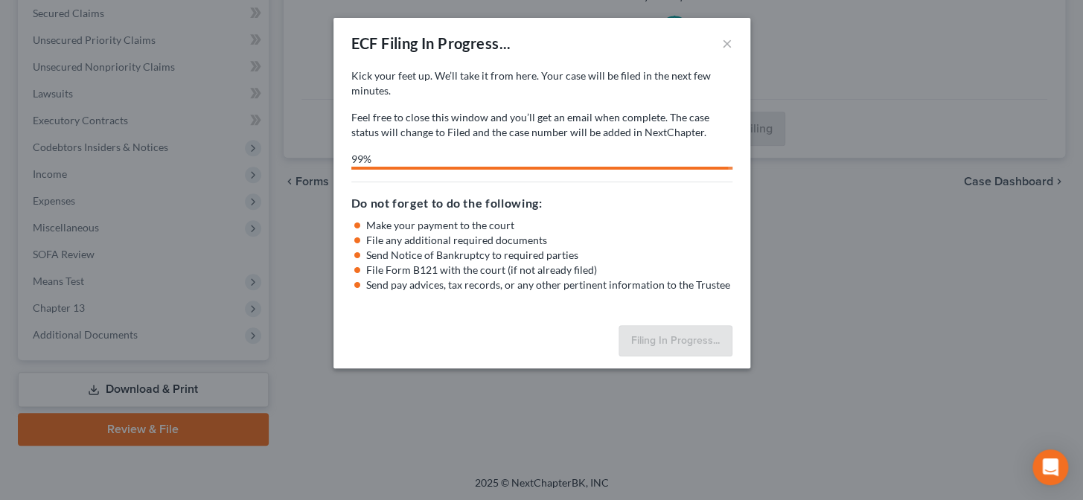
select select "0"
